Goal: Information Seeking & Learning: Learn about a topic

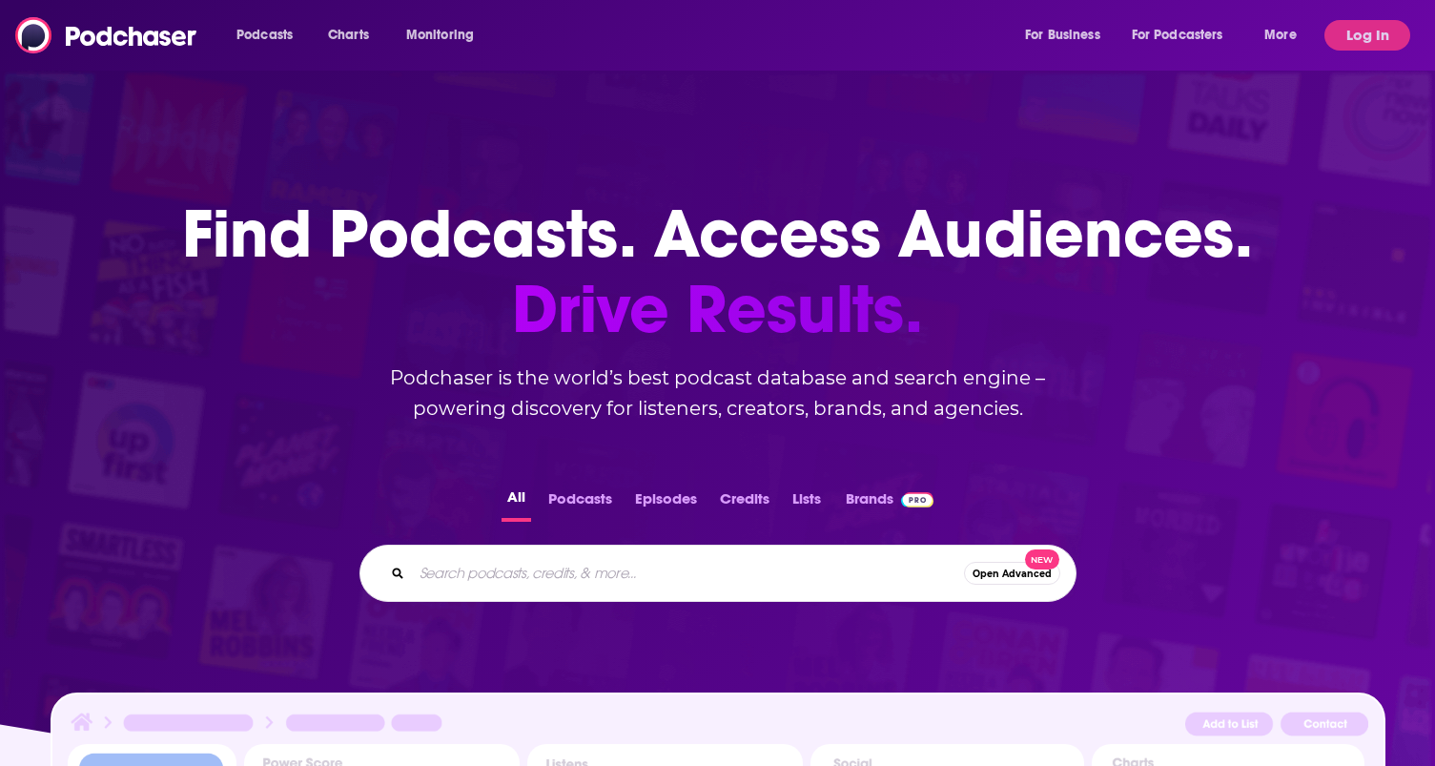
click at [594, 562] on input "Search podcasts, credits, & more..." at bounding box center [688, 573] width 552 height 31
type input "conquering your [MEDICAL_DATA]"
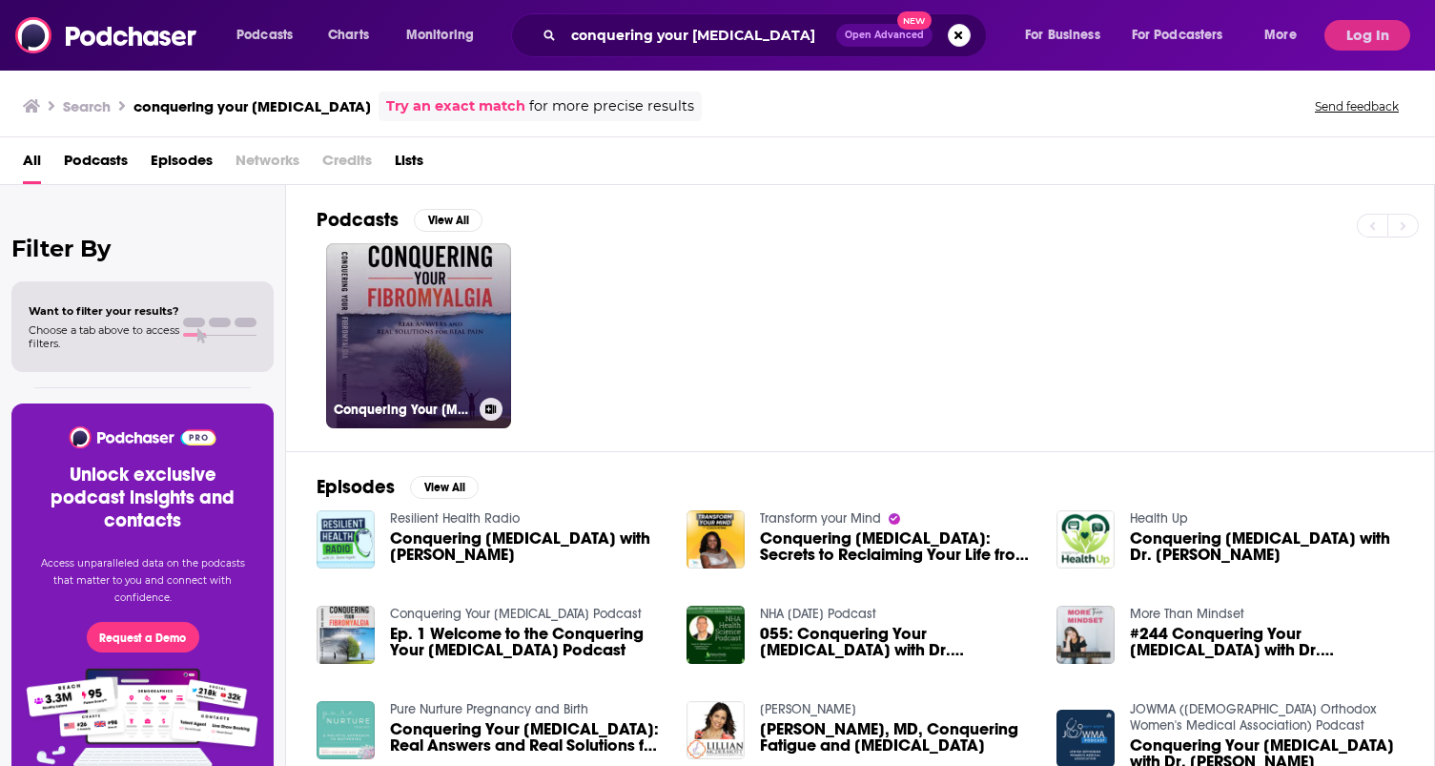
click at [477, 369] on link "Conquering Your [MEDICAL_DATA] Podcast" at bounding box center [418, 335] width 185 height 185
